Goal: Information Seeking & Learning: Learn about a topic

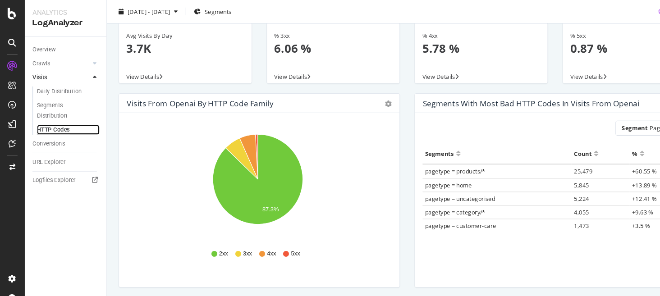
scroll to position [913, 0]
click at [83, 61] on div at bounding box center [79, 59] width 9 height 9
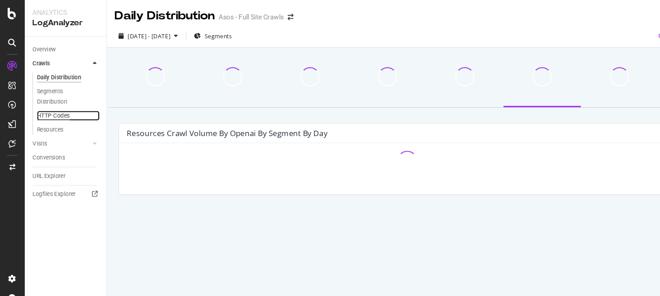
click at [50, 111] on div "HTTP Codes" at bounding box center [50, 107] width 31 height 9
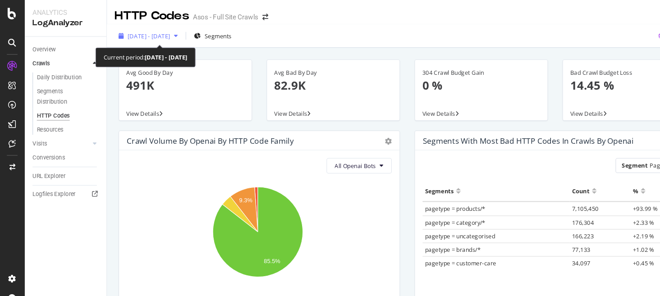
click at [142, 36] on span "[DATE] - [DATE]" at bounding box center [139, 34] width 40 height 8
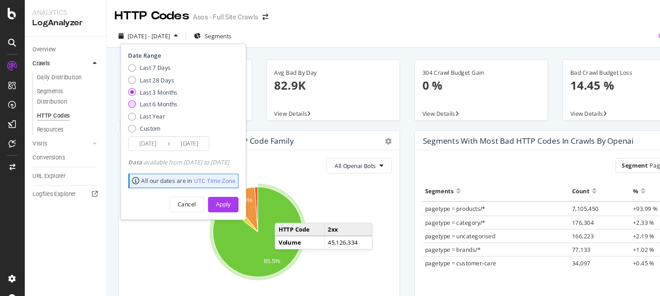
click at [152, 96] on div "Last 6 Months" at bounding box center [148, 97] width 35 height 8
type input "[DATE]"
click at [215, 190] on div "Apply" at bounding box center [208, 191] width 14 height 8
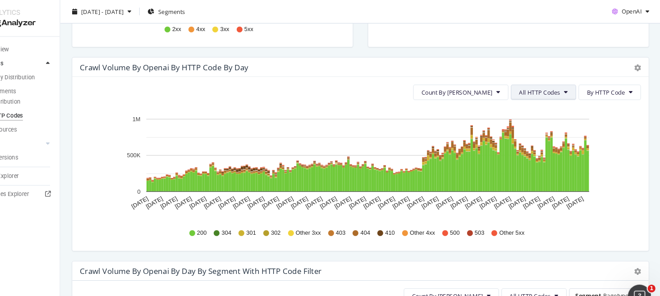
click at [554, 87] on span "All HTTP Codes" at bounding box center [547, 86] width 38 height 8
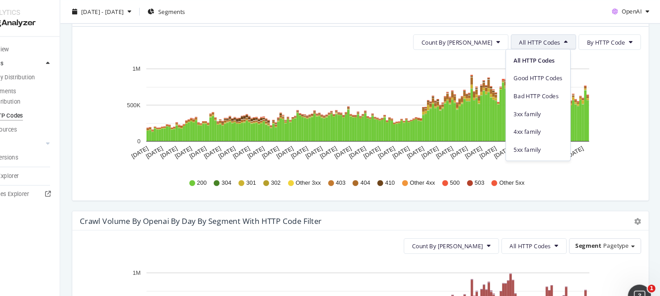
scroll to position [305, 0]
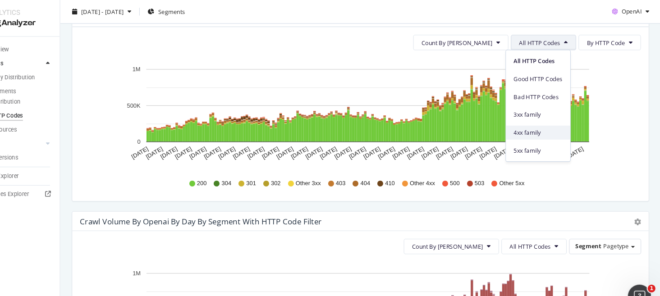
click at [552, 124] on span "4xx family" at bounding box center [546, 123] width 46 height 8
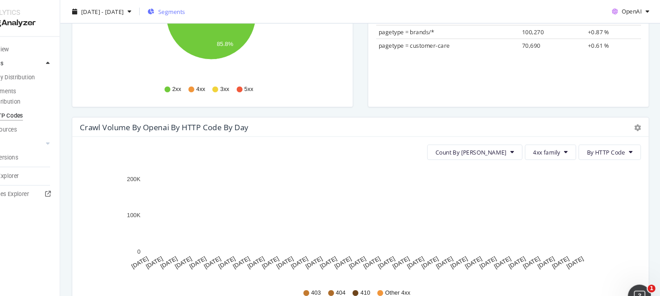
scroll to position [204, 0]
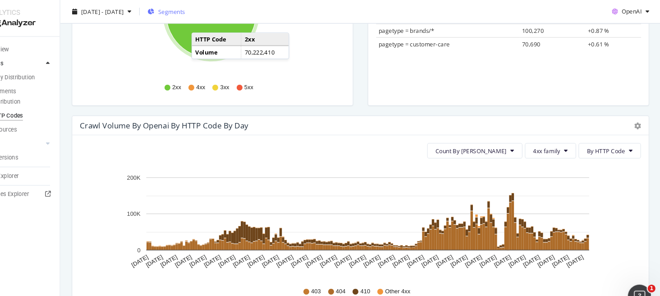
click at [216, 8] on span "Segments" at bounding box center [203, 11] width 25 height 8
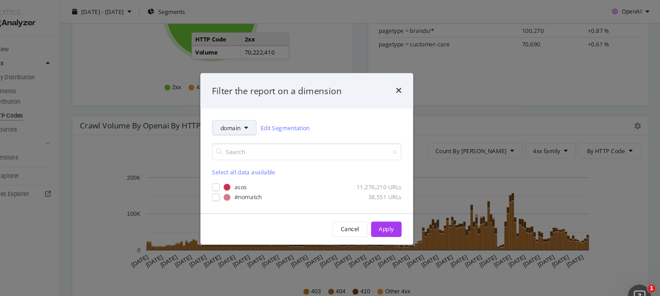
click at [263, 119] on span "domain" at bounding box center [258, 119] width 19 height 8
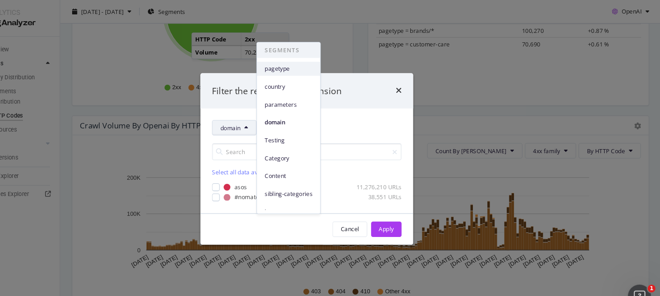
click at [322, 66] on span "pagetype" at bounding box center [313, 64] width 45 height 8
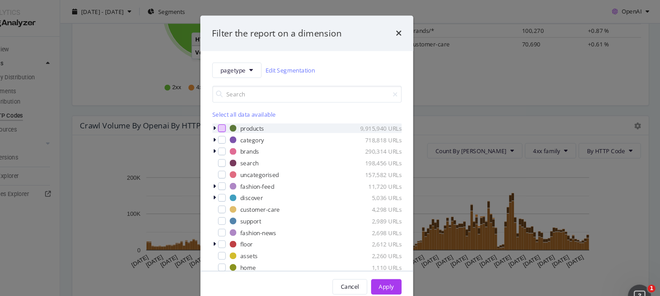
click at [252, 119] on div "modal" at bounding box center [250, 119] width 7 height 7
click at [412, 269] on button "Apply" at bounding box center [404, 267] width 28 height 14
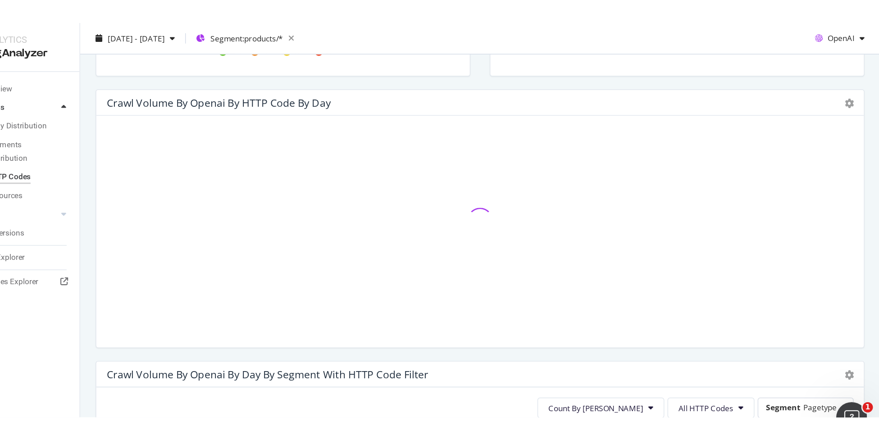
scroll to position [285, 0]
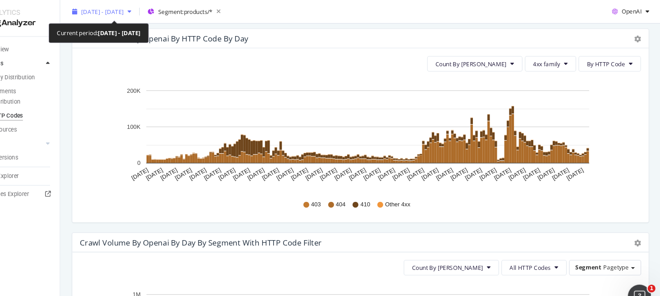
click at [158, 8] on span "[DATE] - [DATE]" at bounding box center [139, 11] width 40 height 8
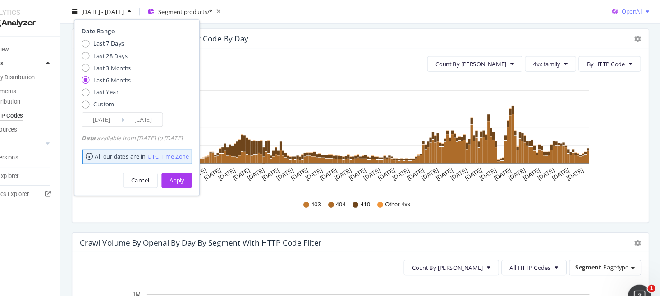
click at [631, 9] on span "OpenAI" at bounding box center [632, 11] width 18 height 8
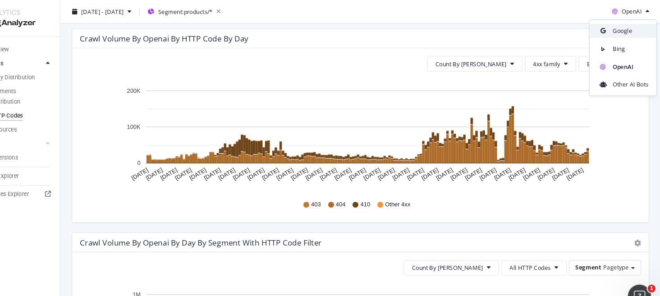
click at [622, 28] on span "Google" at bounding box center [631, 29] width 33 height 8
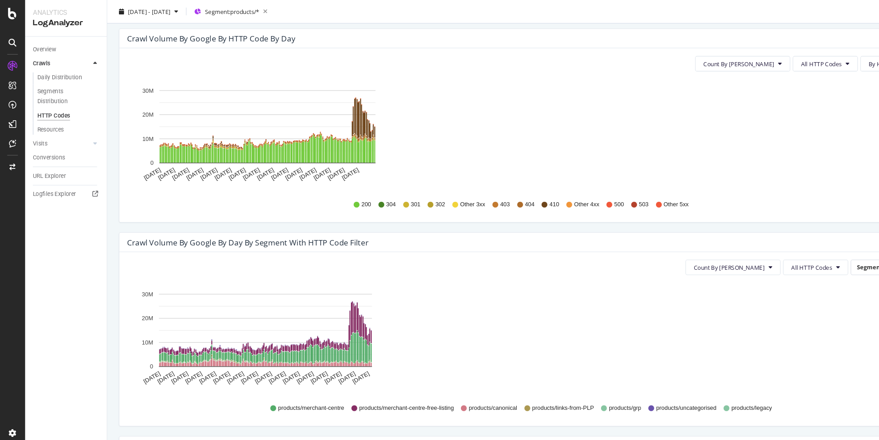
scroll to position [845, 0]
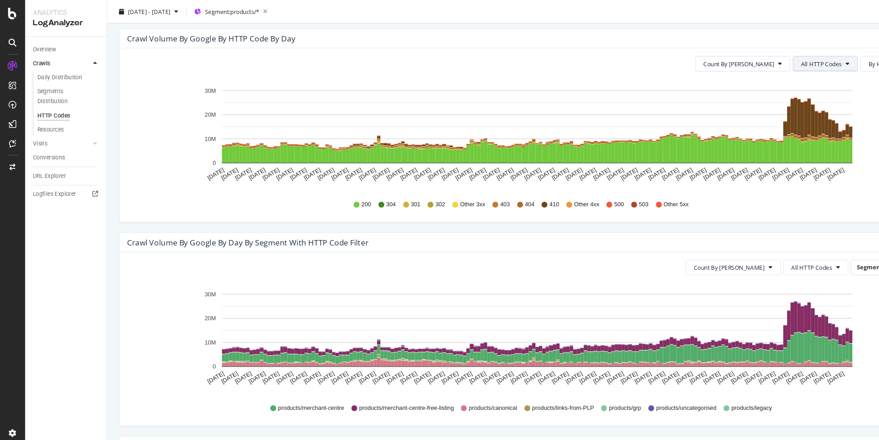
click at [659, 63] on button "All HTTP Codes" at bounding box center [770, 59] width 61 height 14
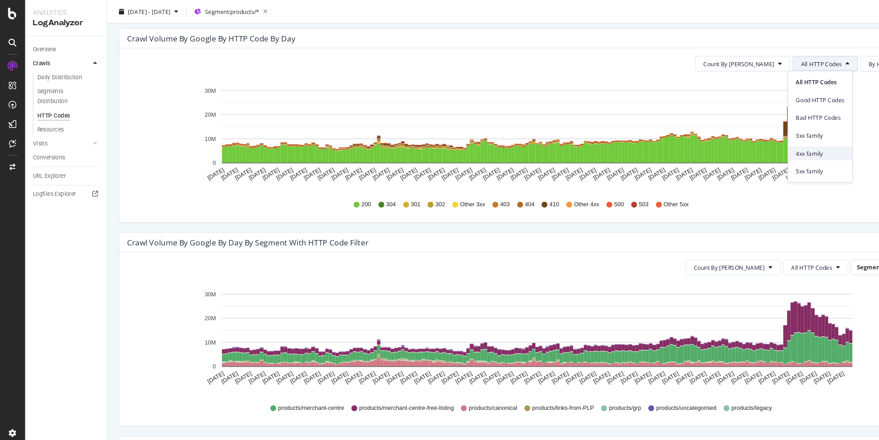
click at [659, 144] on span "4xx family" at bounding box center [765, 143] width 46 height 8
